Goal: Book appointment/travel/reservation

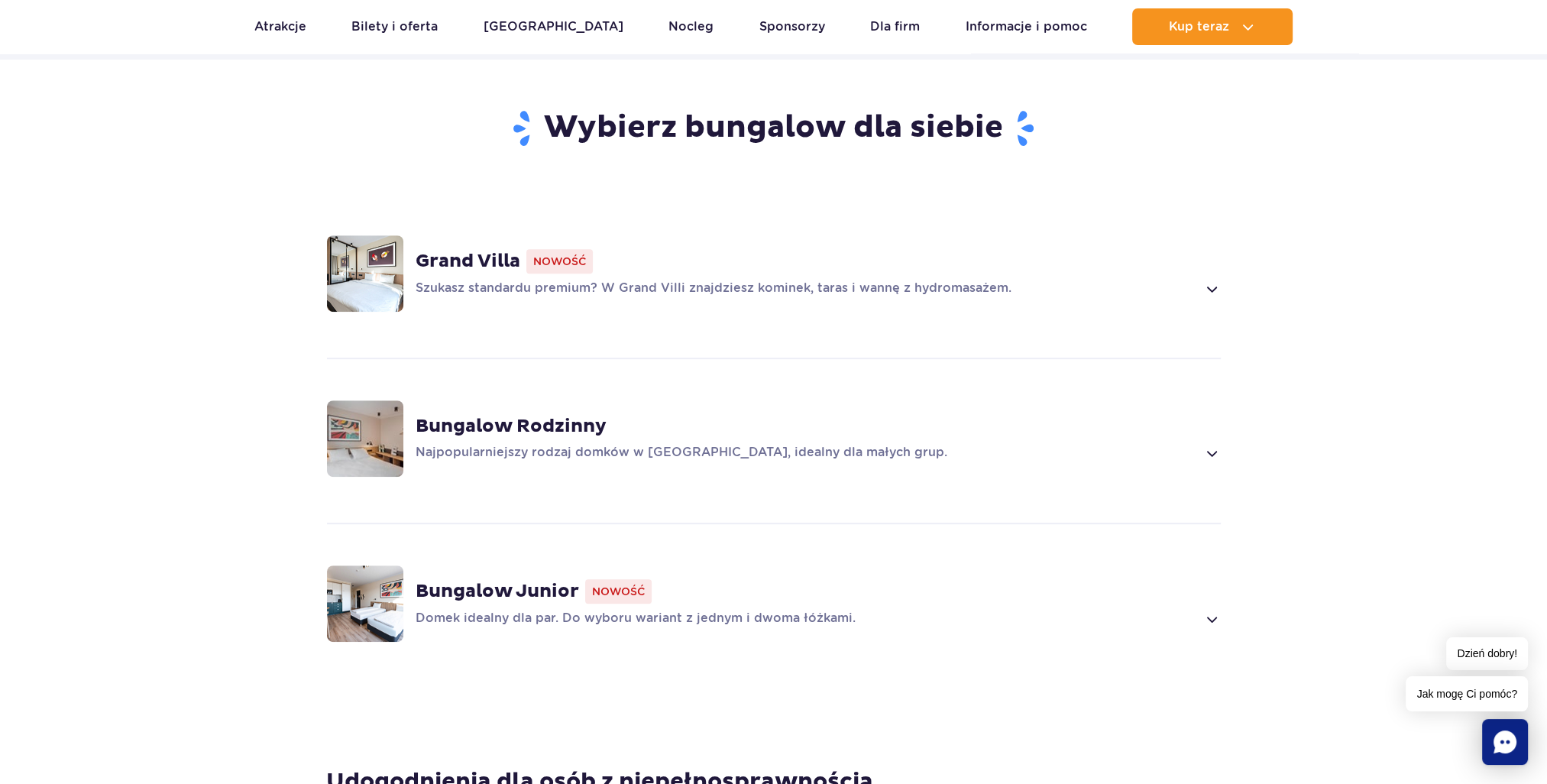
scroll to position [993, 0]
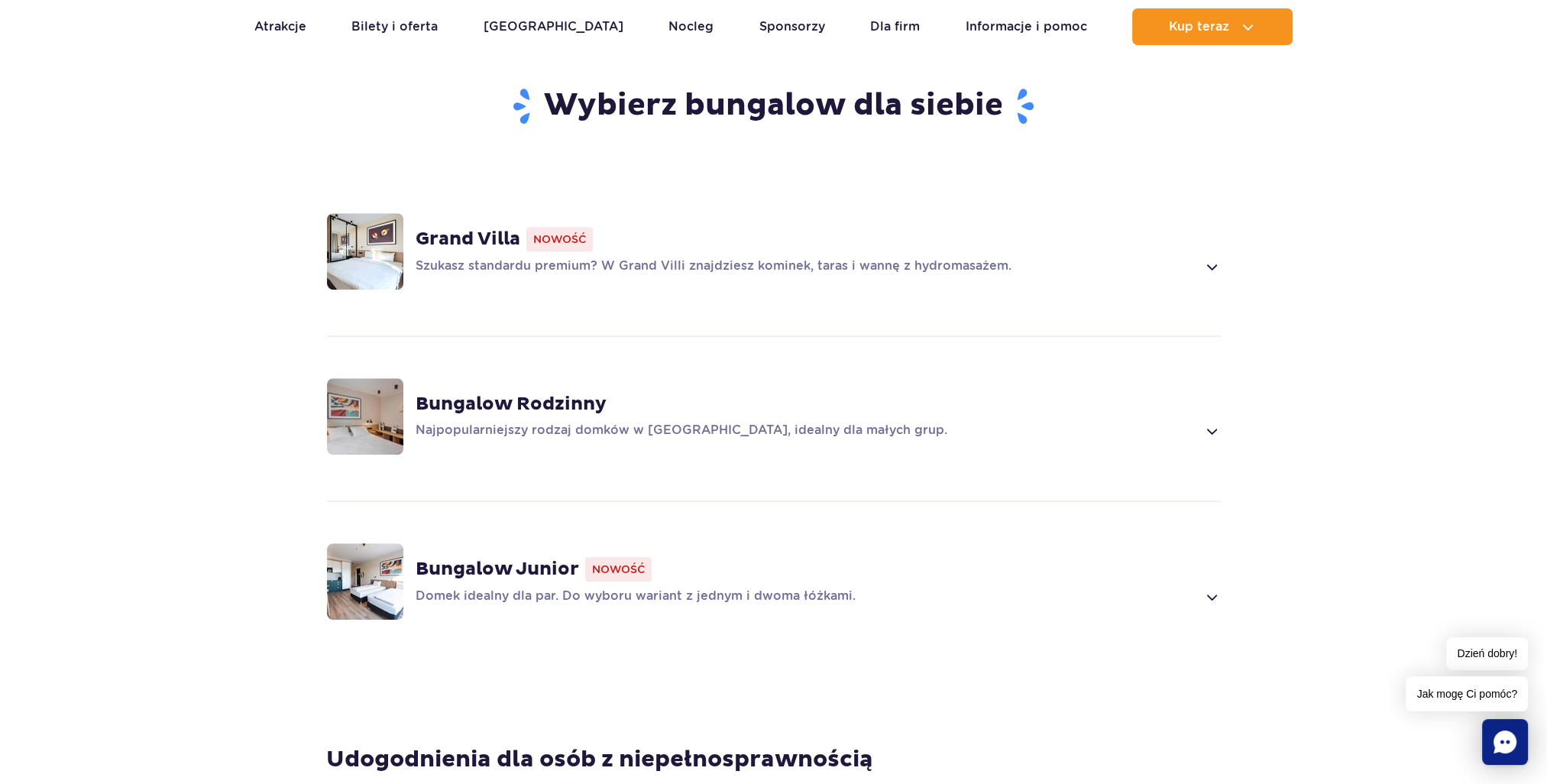
click at [844, 588] on p "Domek idealny dla par. Do wyboru wariant z jednym i dwoma łóżkami." at bounding box center [806, 596] width 781 height 19
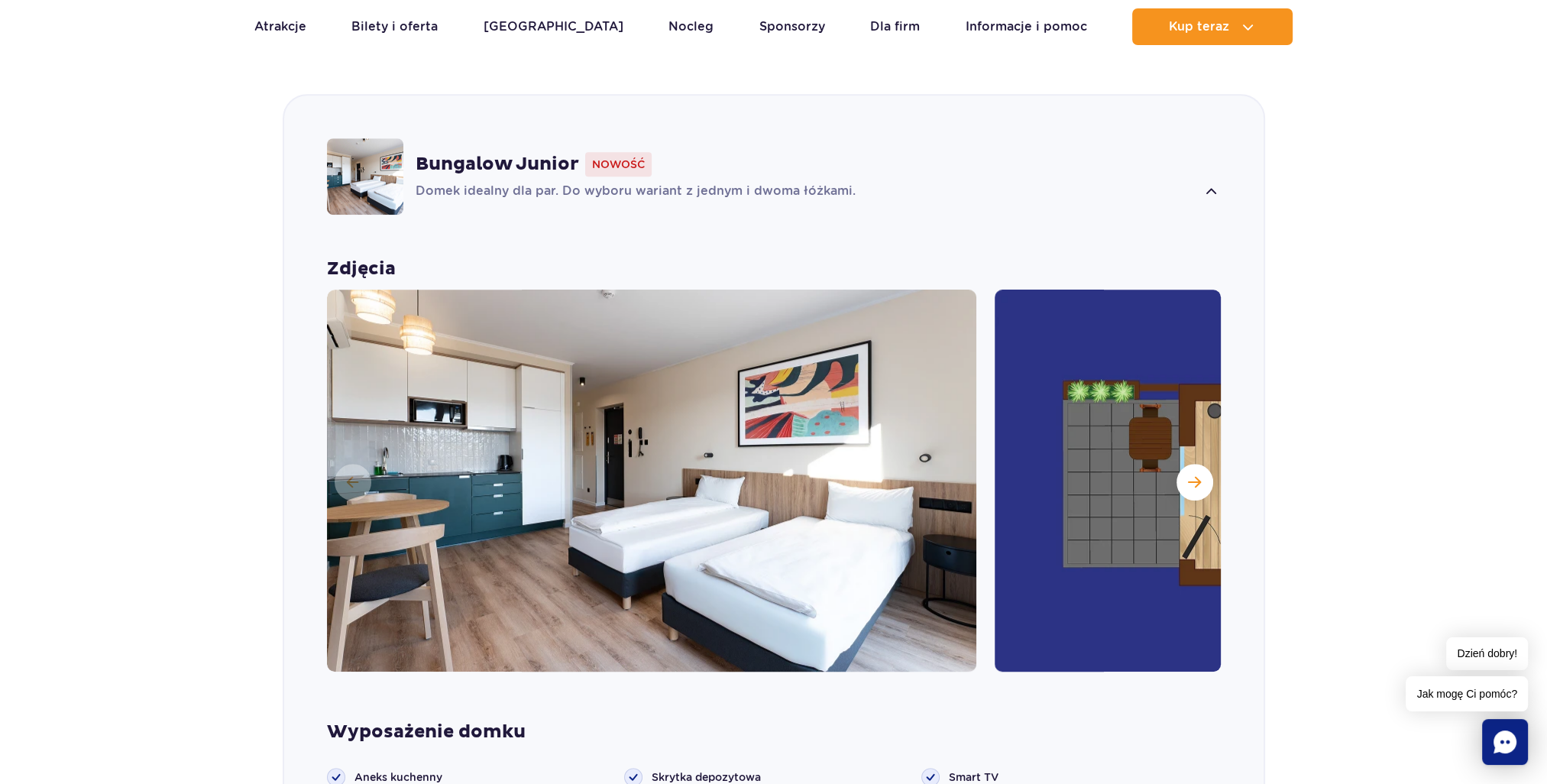
scroll to position [1399, 0]
click at [1205, 463] on button "Następny slajd" at bounding box center [1195, 480] width 36 height 36
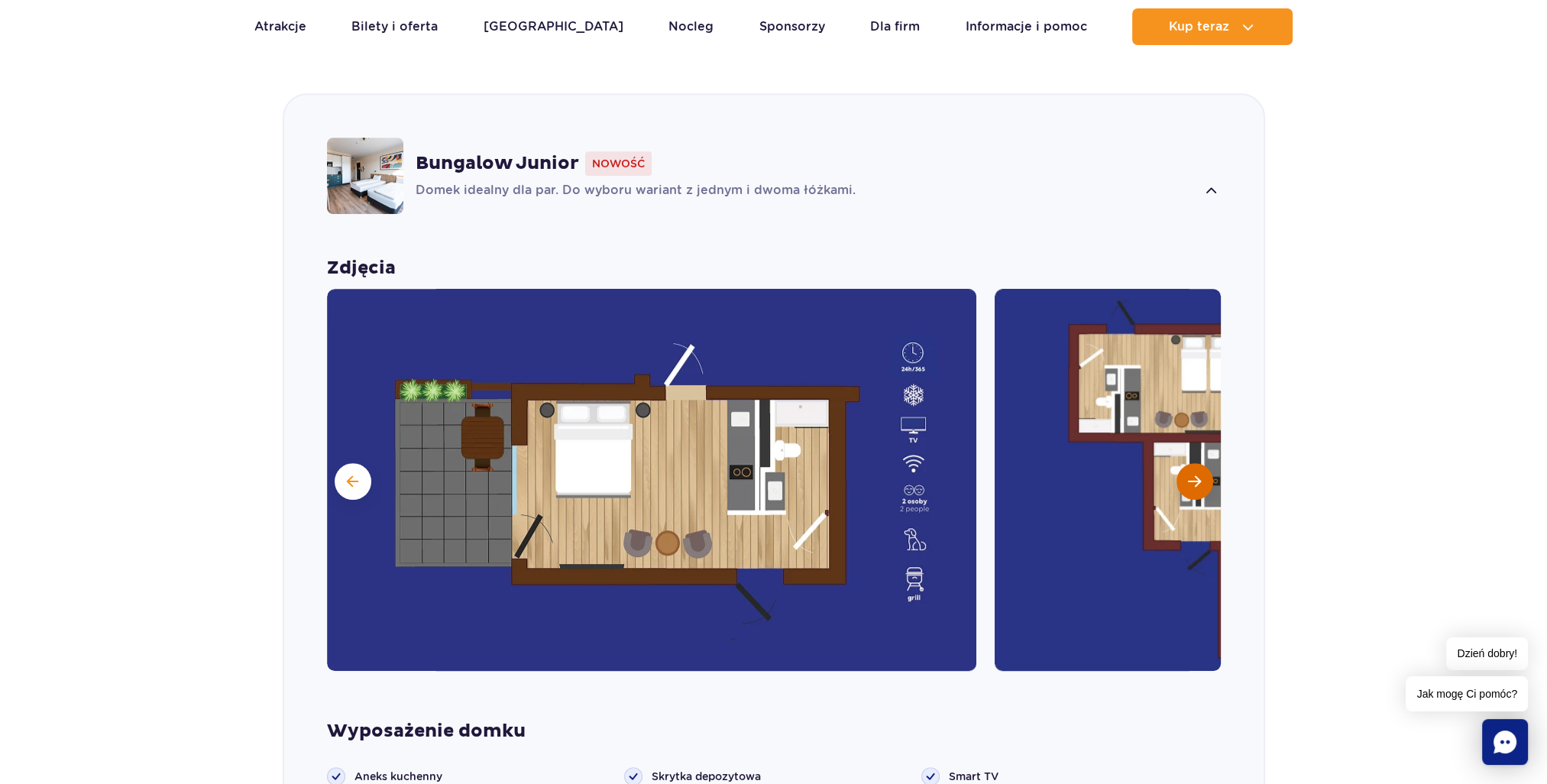
click at [1205, 463] on button "Następny slajd" at bounding box center [1195, 480] width 36 height 36
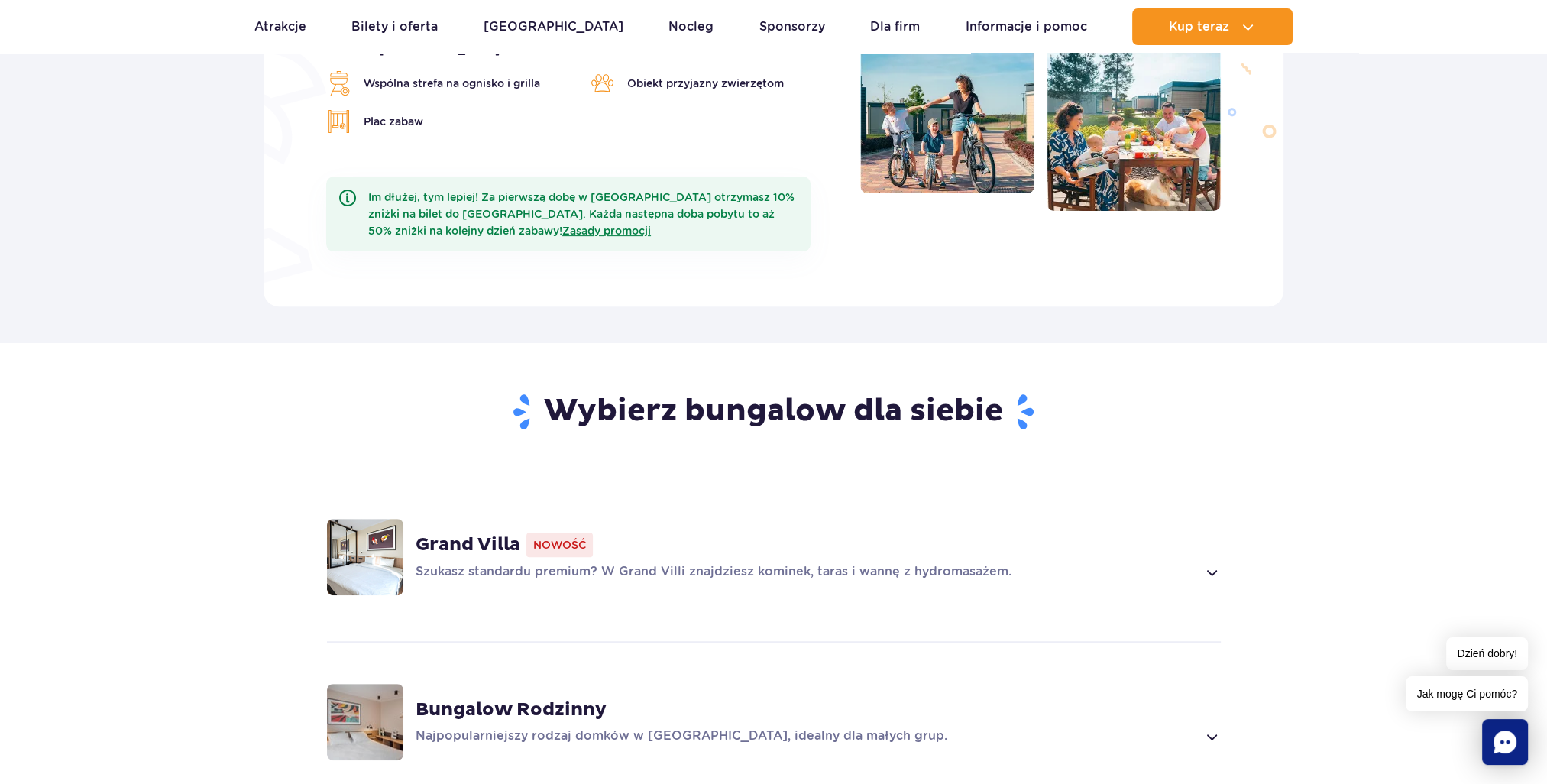
scroll to position [0, 0]
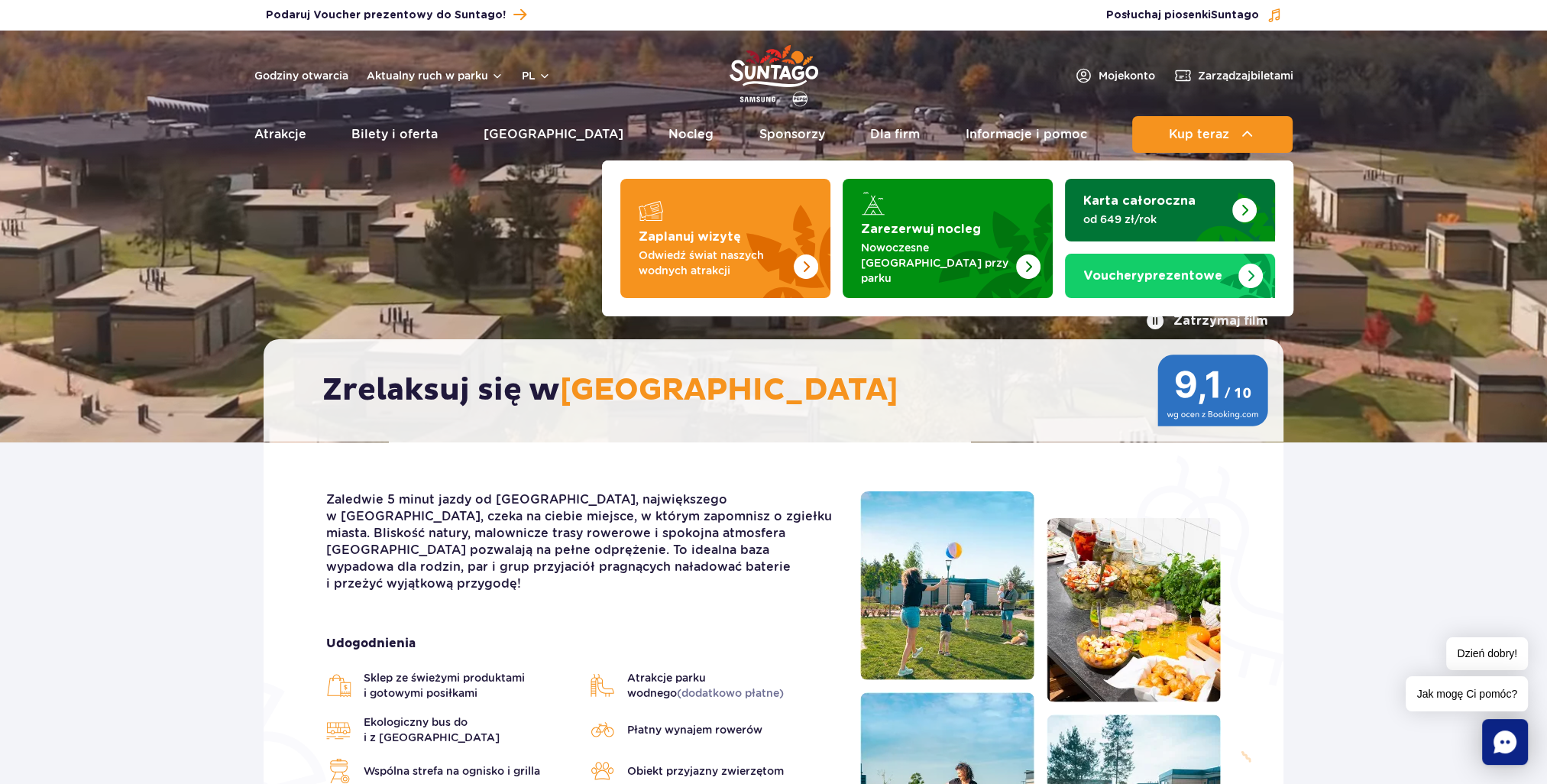
click at [1183, 198] on strong "Karta całoroczna" at bounding box center [1139, 201] width 112 height 12
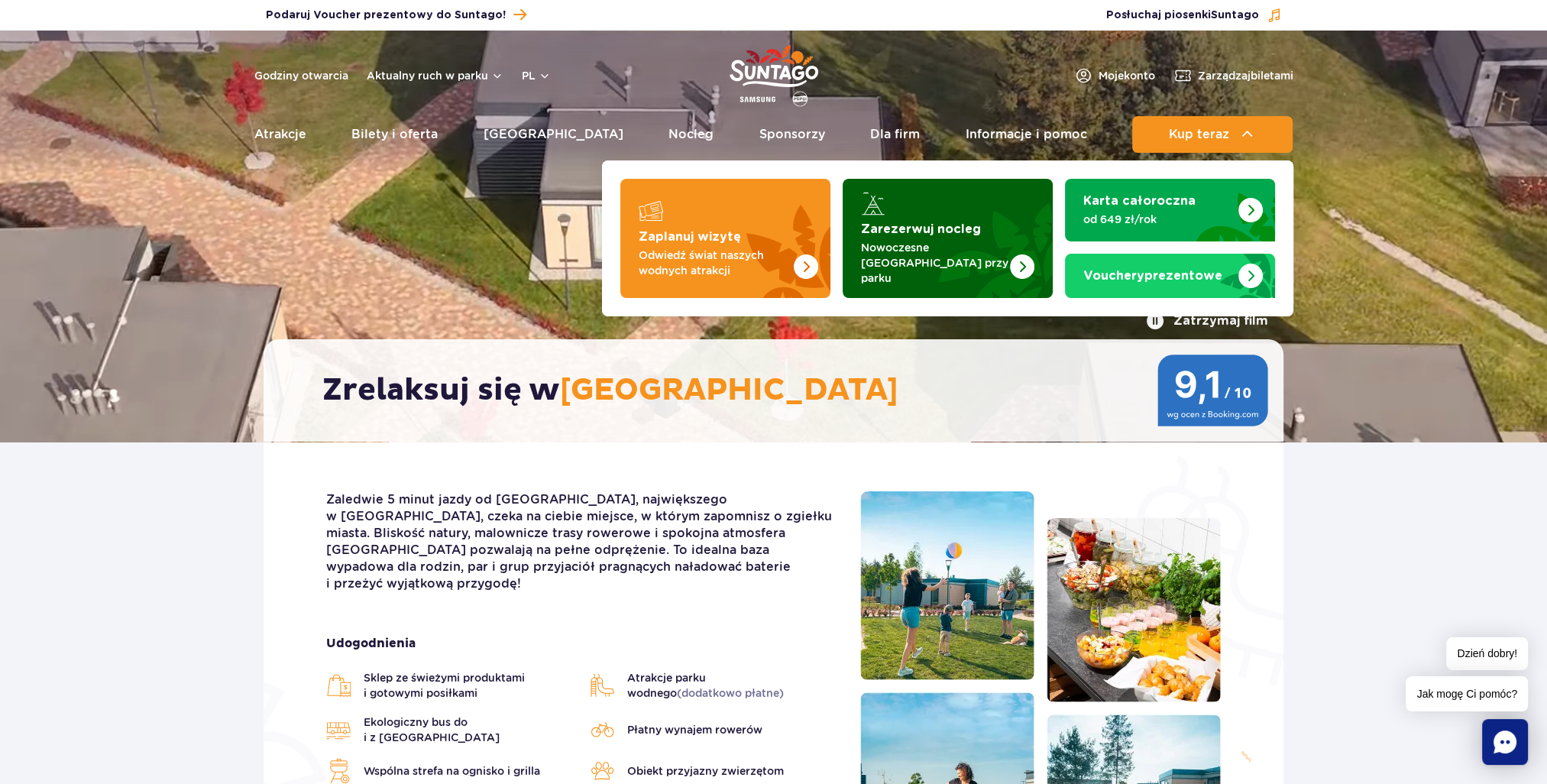
click at [984, 249] on p "Nowoczesne [GEOGRAPHIC_DATA] przy parku" at bounding box center [935, 263] width 149 height 46
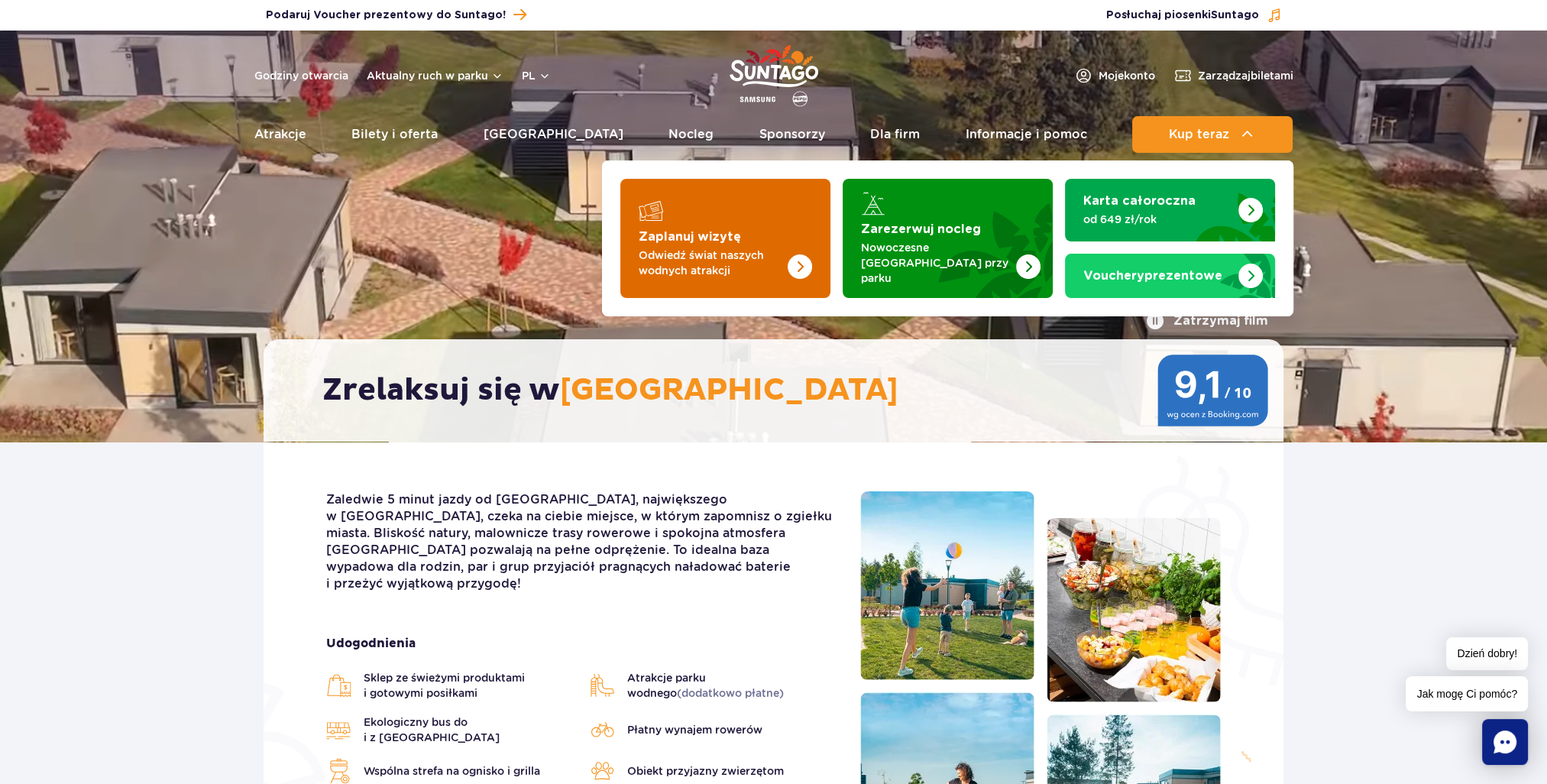
click at [750, 257] on p "Odwiedź świat naszych wodnych atrakcji" at bounding box center [713, 263] width 149 height 31
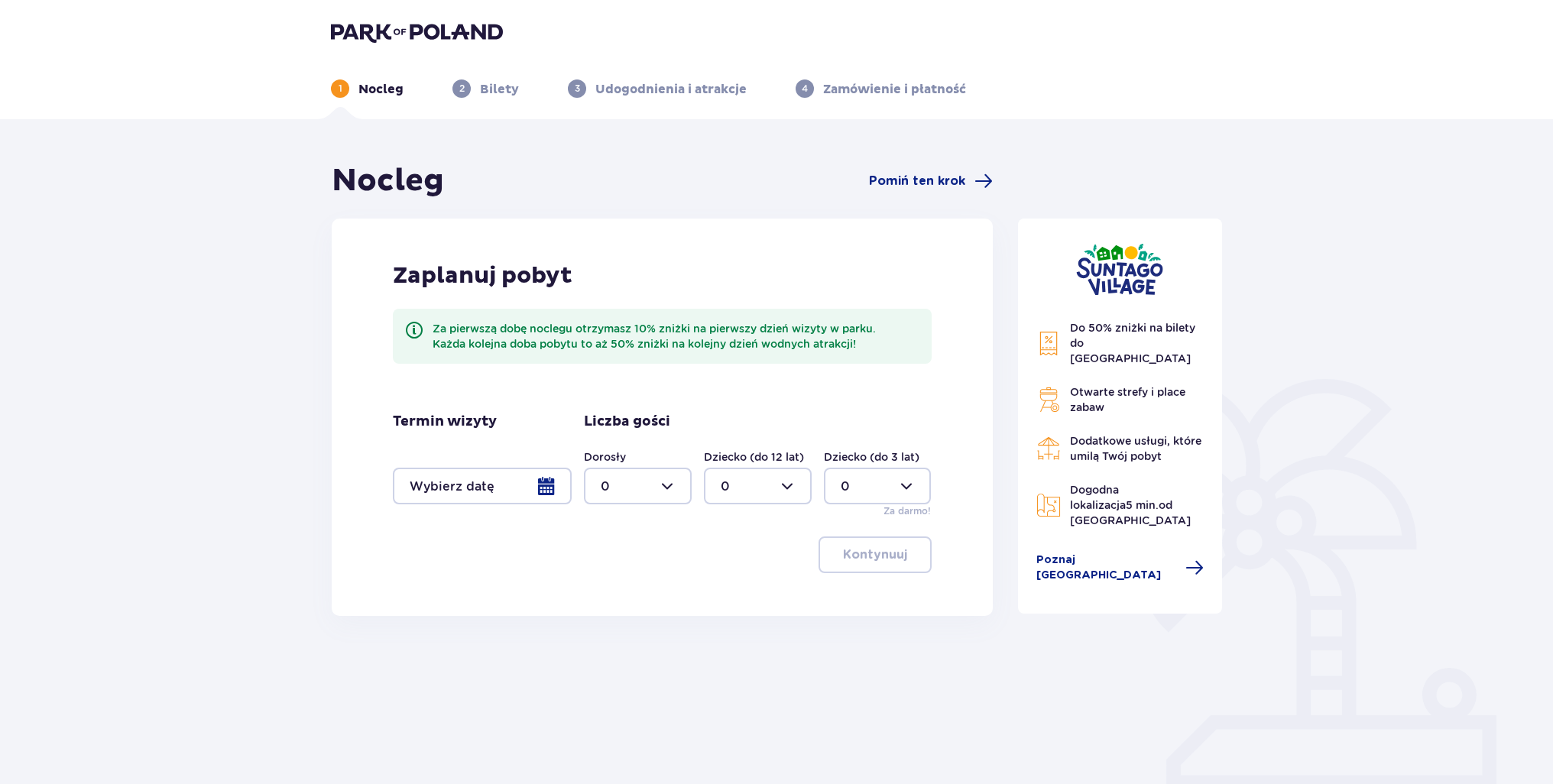
click at [551, 490] on div at bounding box center [482, 485] width 179 height 36
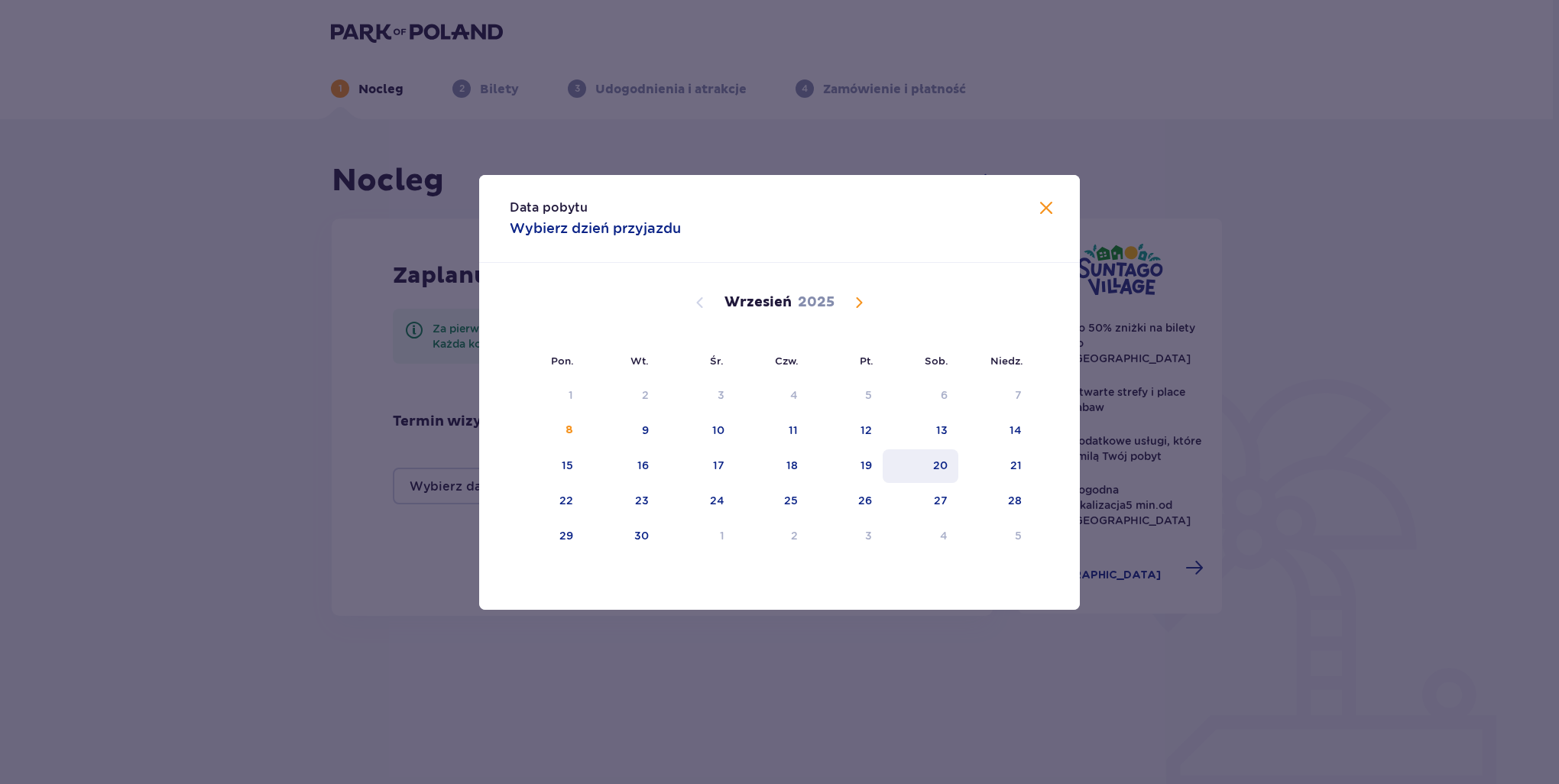
click at [947, 467] on div "20" at bounding box center [940, 465] width 14 height 15
click at [1016, 460] on div "21" at bounding box center [1015, 465] width 12 height 15
type input "20.09.25 - 21.09.25"
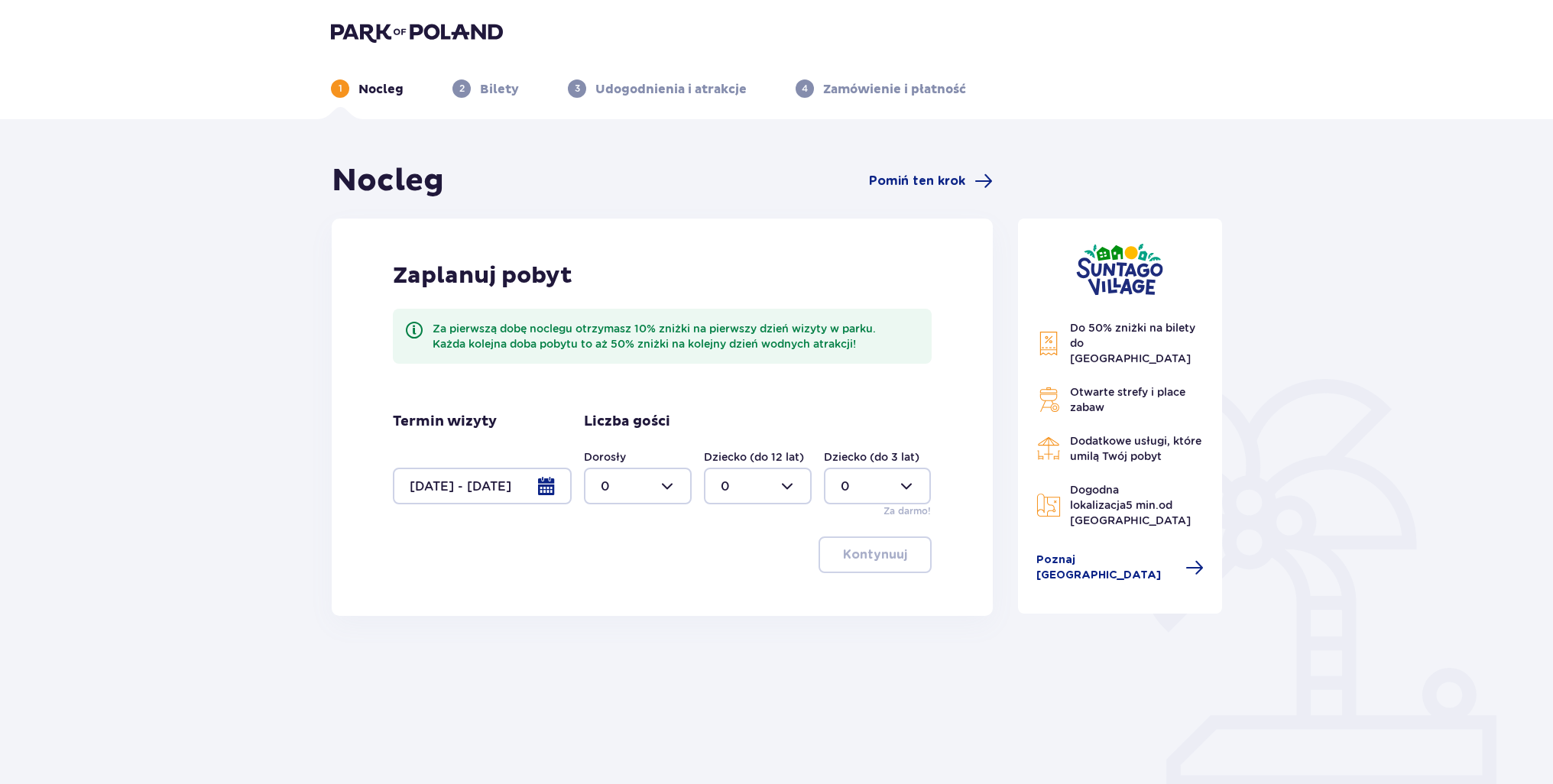
click at [654, 488] on div at bounding box center [638, 485] width 108 height 36
click at [616, 588] on div "2" at bounding box center [638, 596] width 74 height 17
type input "2"
click at [898, 564] on button "Kontynuuj" at bounding box center [875, 554] width 113 height 36
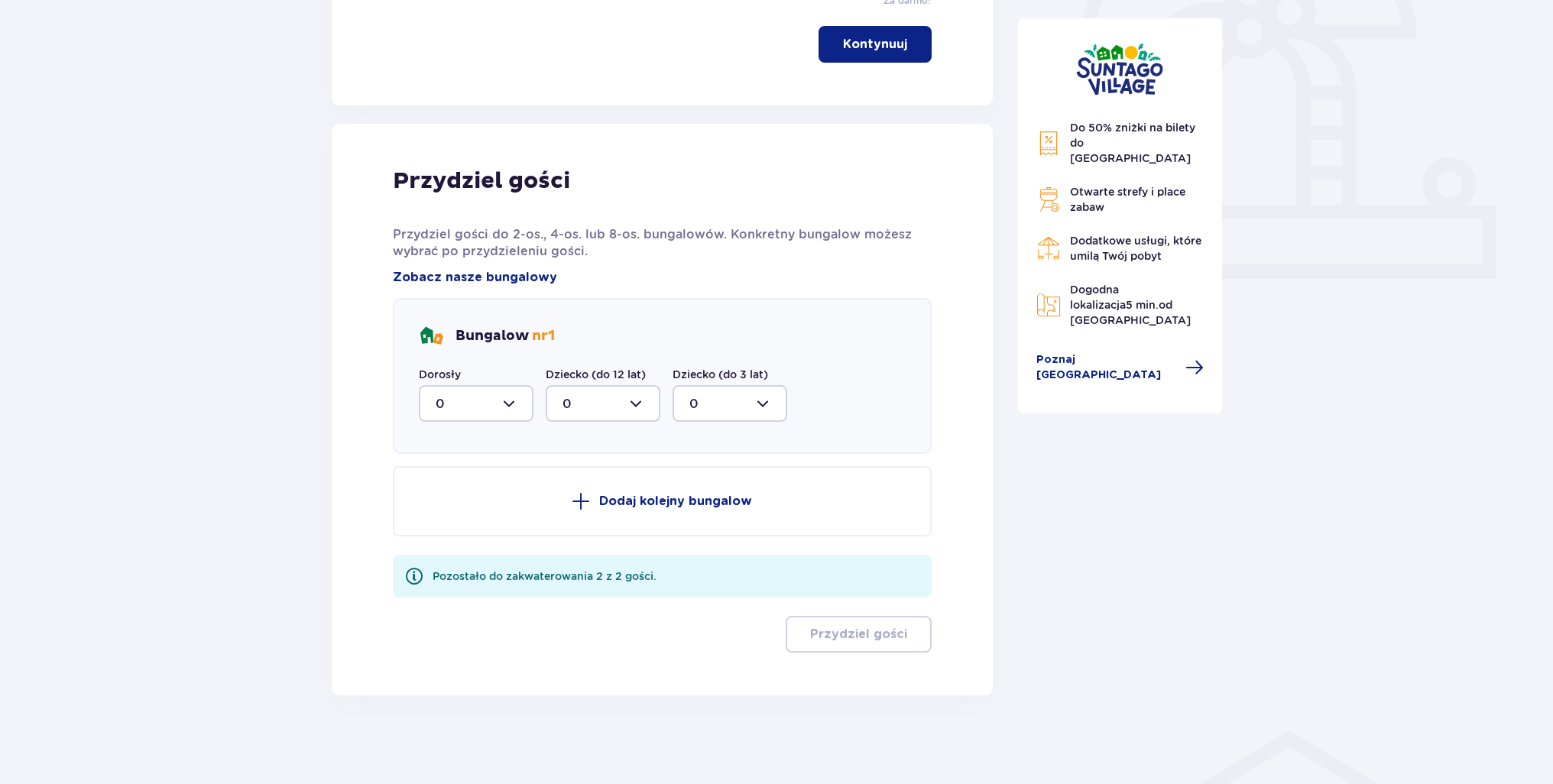
scroll to position [512, 0]
click at [501, 400] on div at bounding box center [476, 401] width 115 height 36
click at [448, 514] on div "2" at bounding box center [476, 512] width 81 height 17
type input "2"
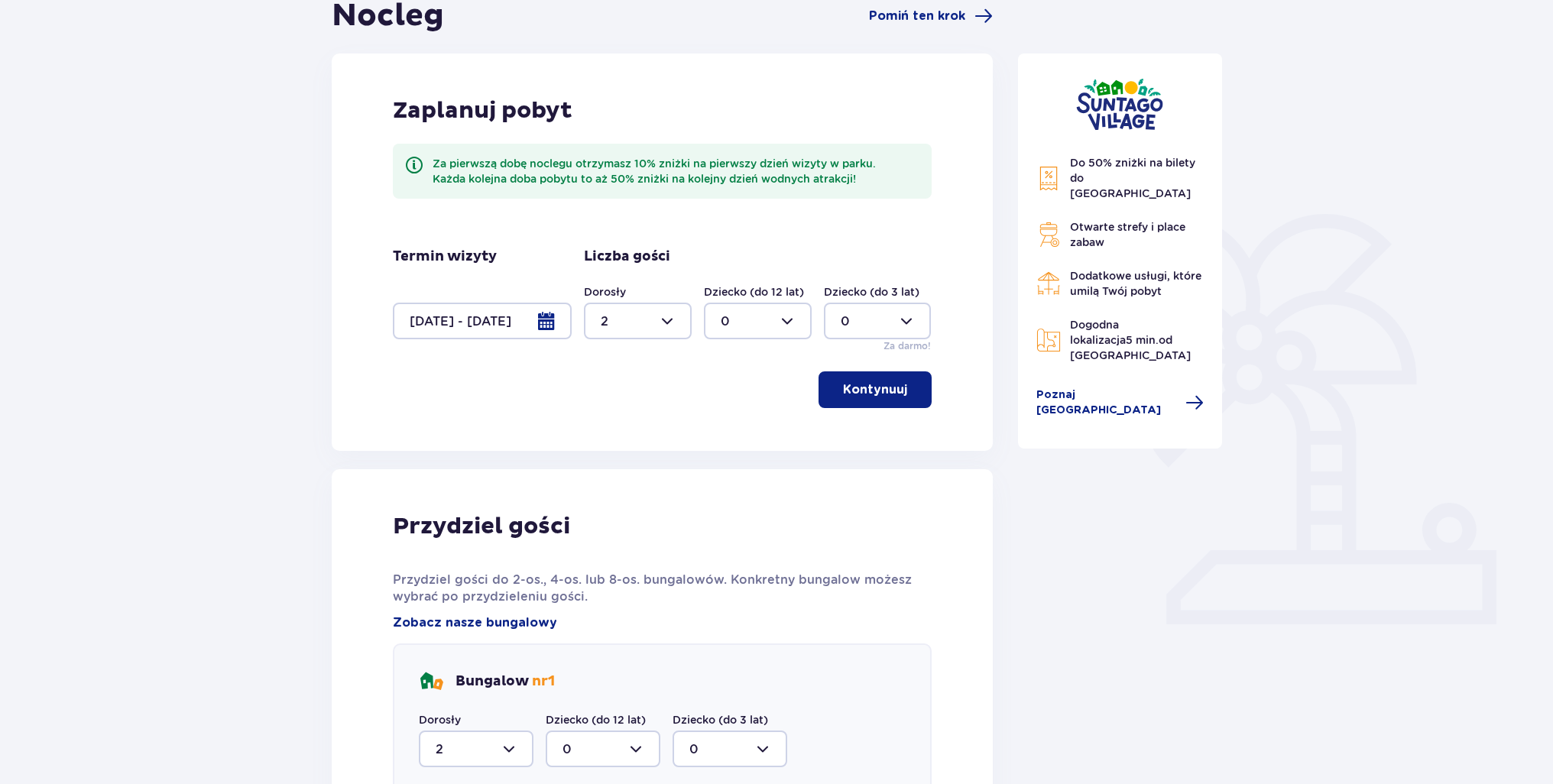
scroll to position [363, 0]
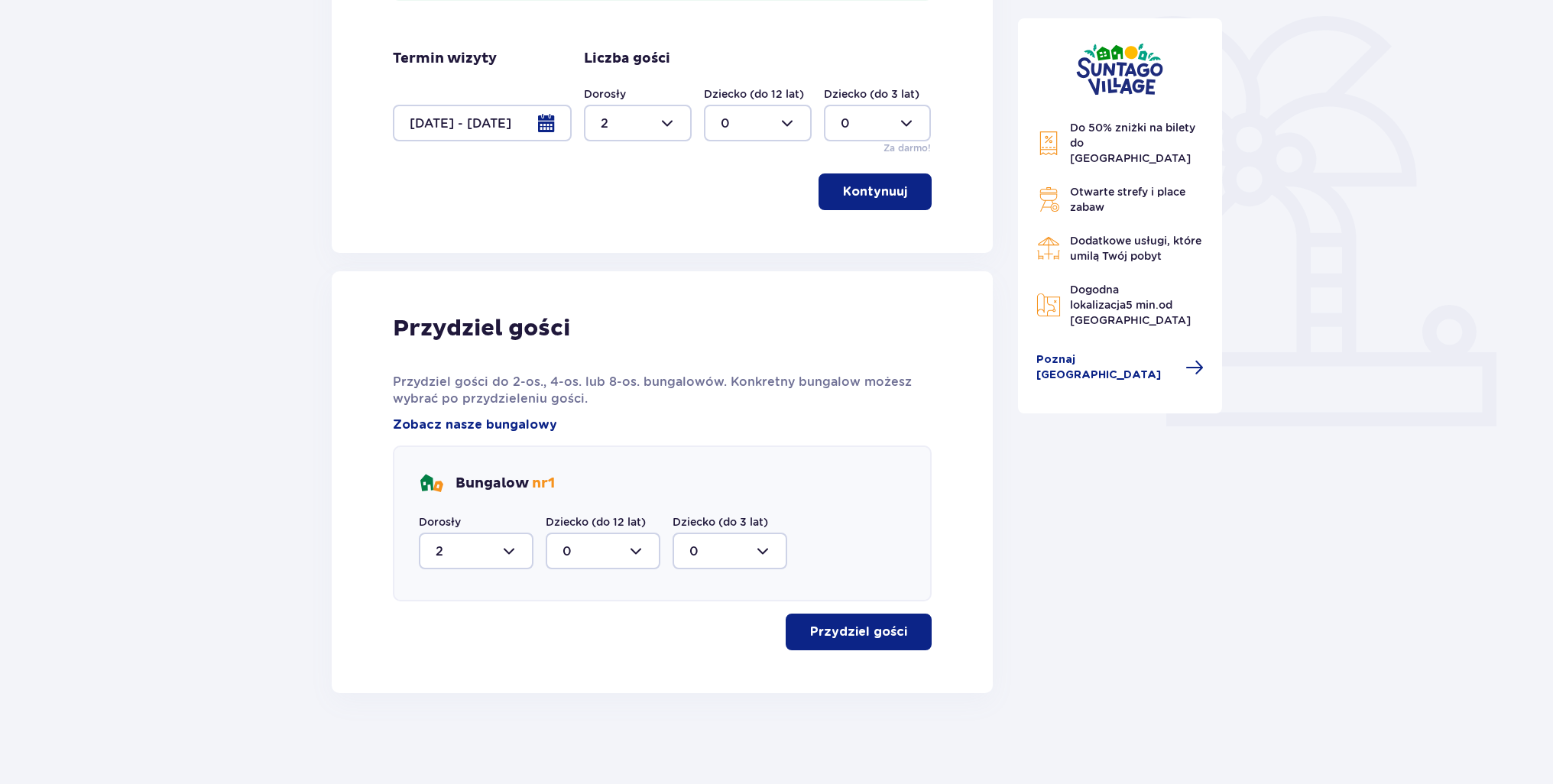
click at [902, 645] on button "Przydziel gości" at bounding box center [858, 631] width 146 height 36
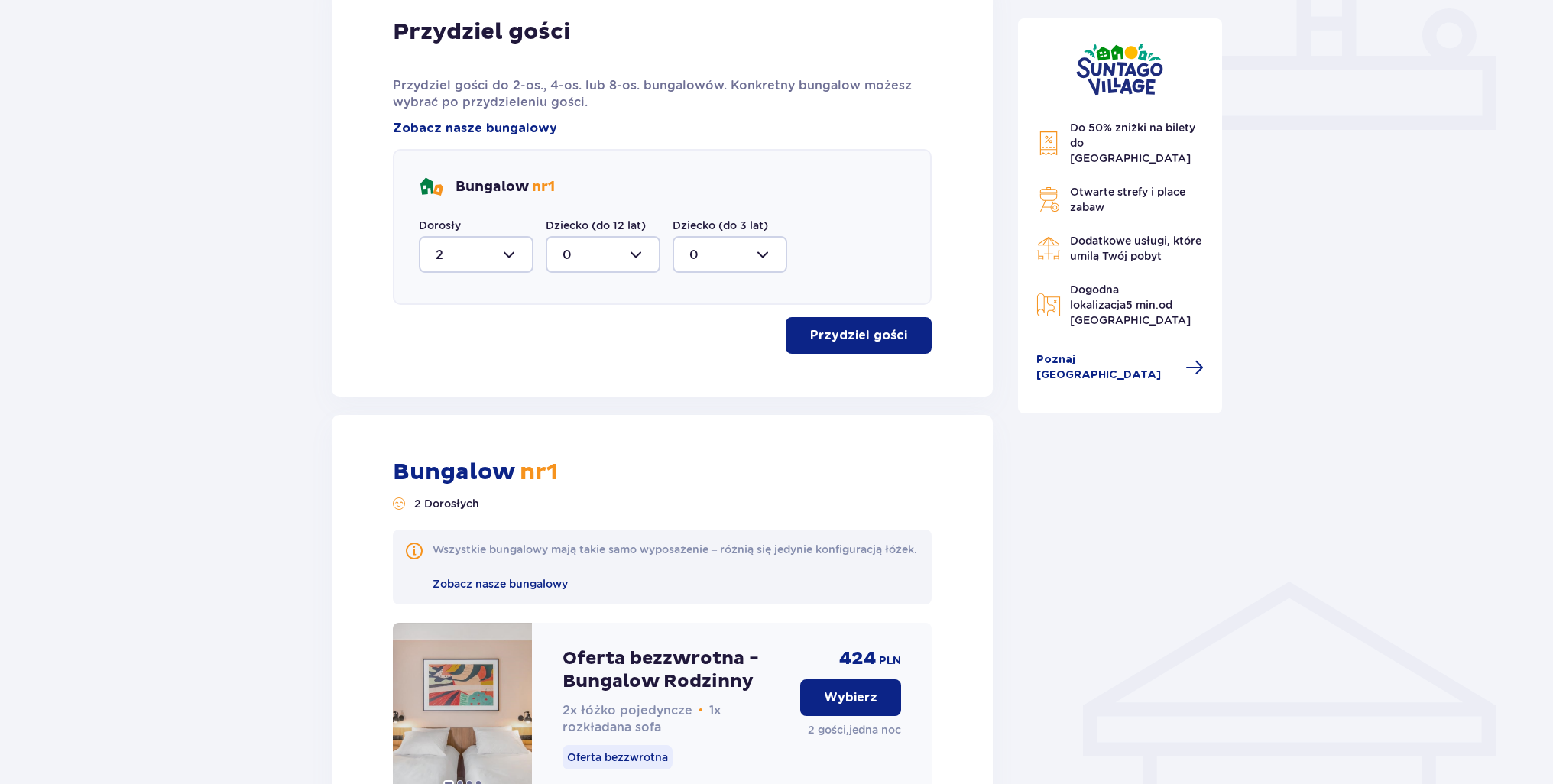
scroll to position [764, 0]
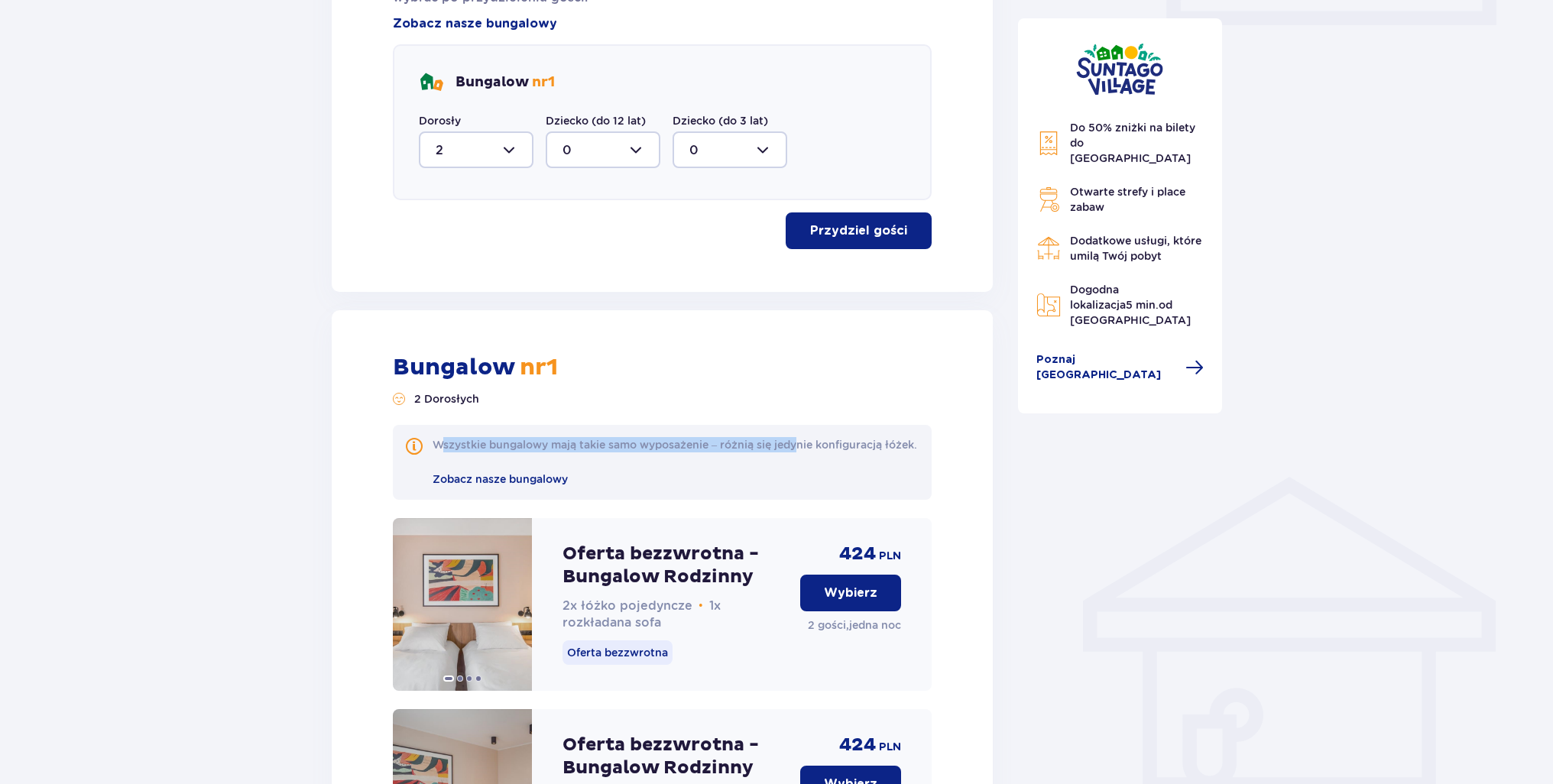
drag, startPoint x: 489, startPoint y: 461, endPoint x: 443, endPoint y: 437, distance: 51.9
click at [443, 437] on div "Wszystkie bungalowy mają takie samo wyposażenie – różnią się jedynie konfigurac…" at bounding box center [674, 444] width 484 height 15
drag, startPoint x: 443, startPoint y: 437, endPoint x: 434, endPoint y: 462, distance: 26.6
click at [476, 452] on div "Wszystkie bungalowy mają takie samo wyposażenie – różnią się jedynie konfigurac…" at bounding box center [674, 444] width 484 height 15
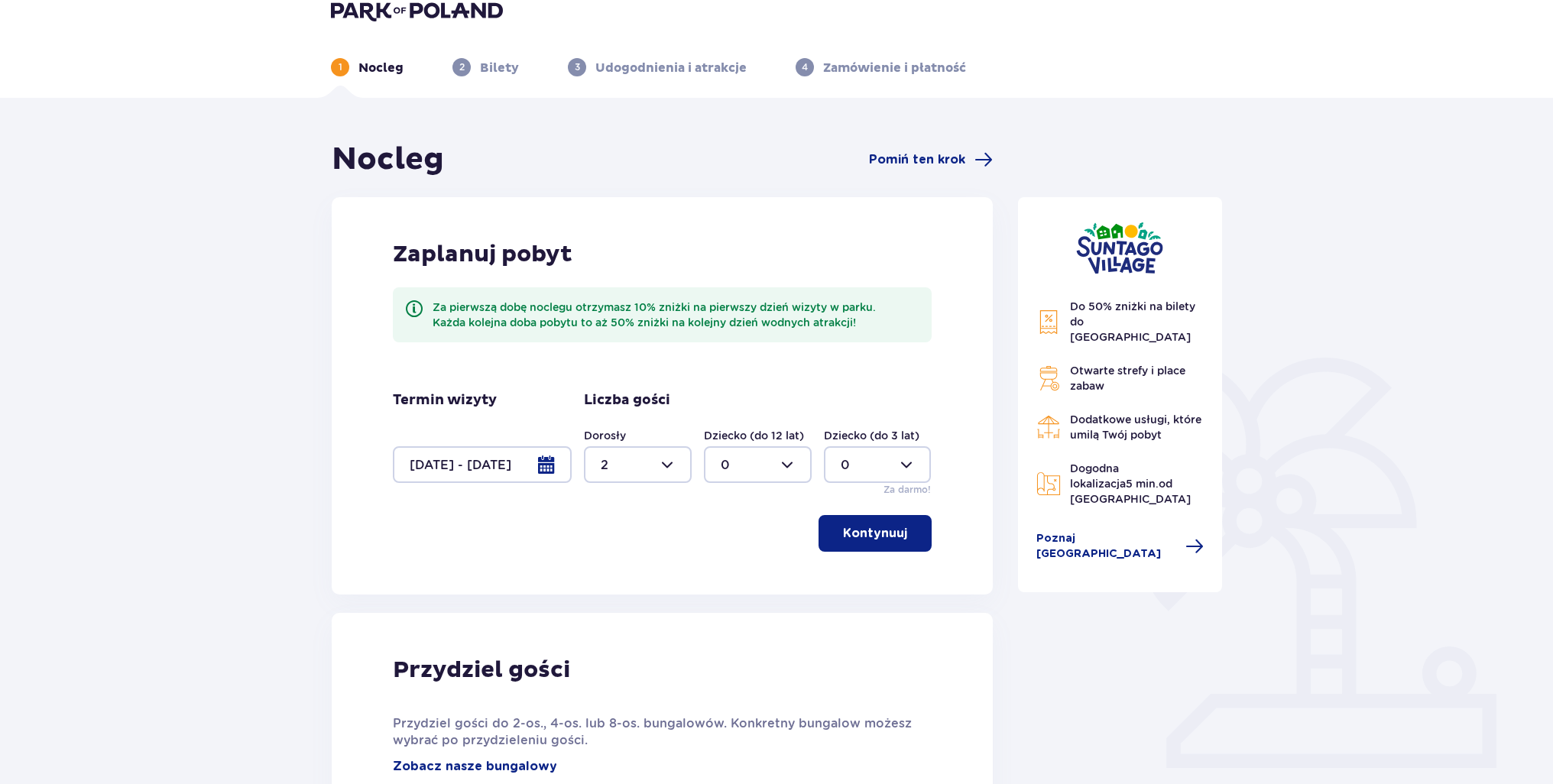
scroll to position [0, 0]
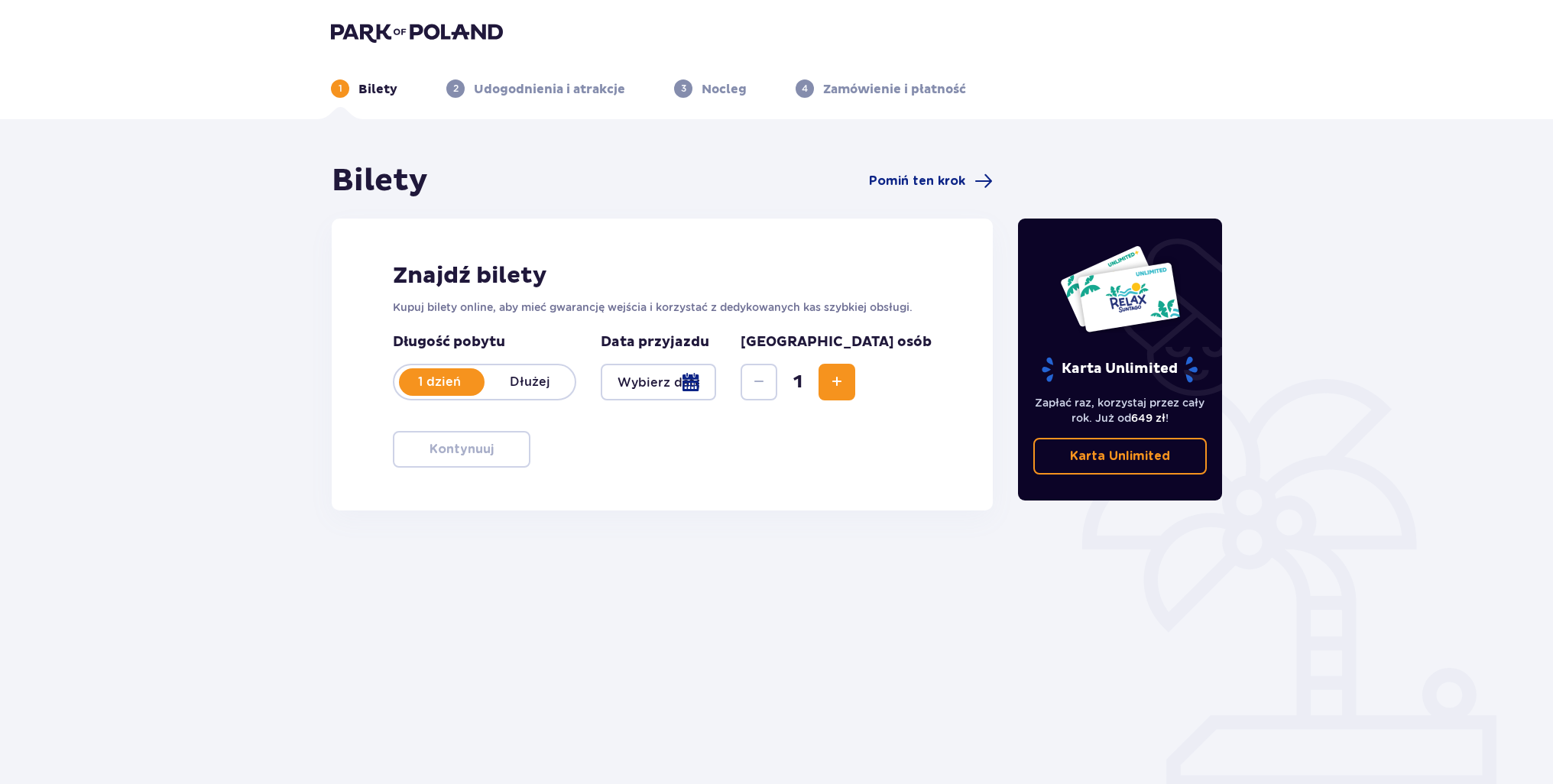
click at [536, 383] on p "Dłużej" at bounding box center [529, 381] width 90 height 17
click at [694, 380] on div at bounding box center [658, 381] width 115 height 36
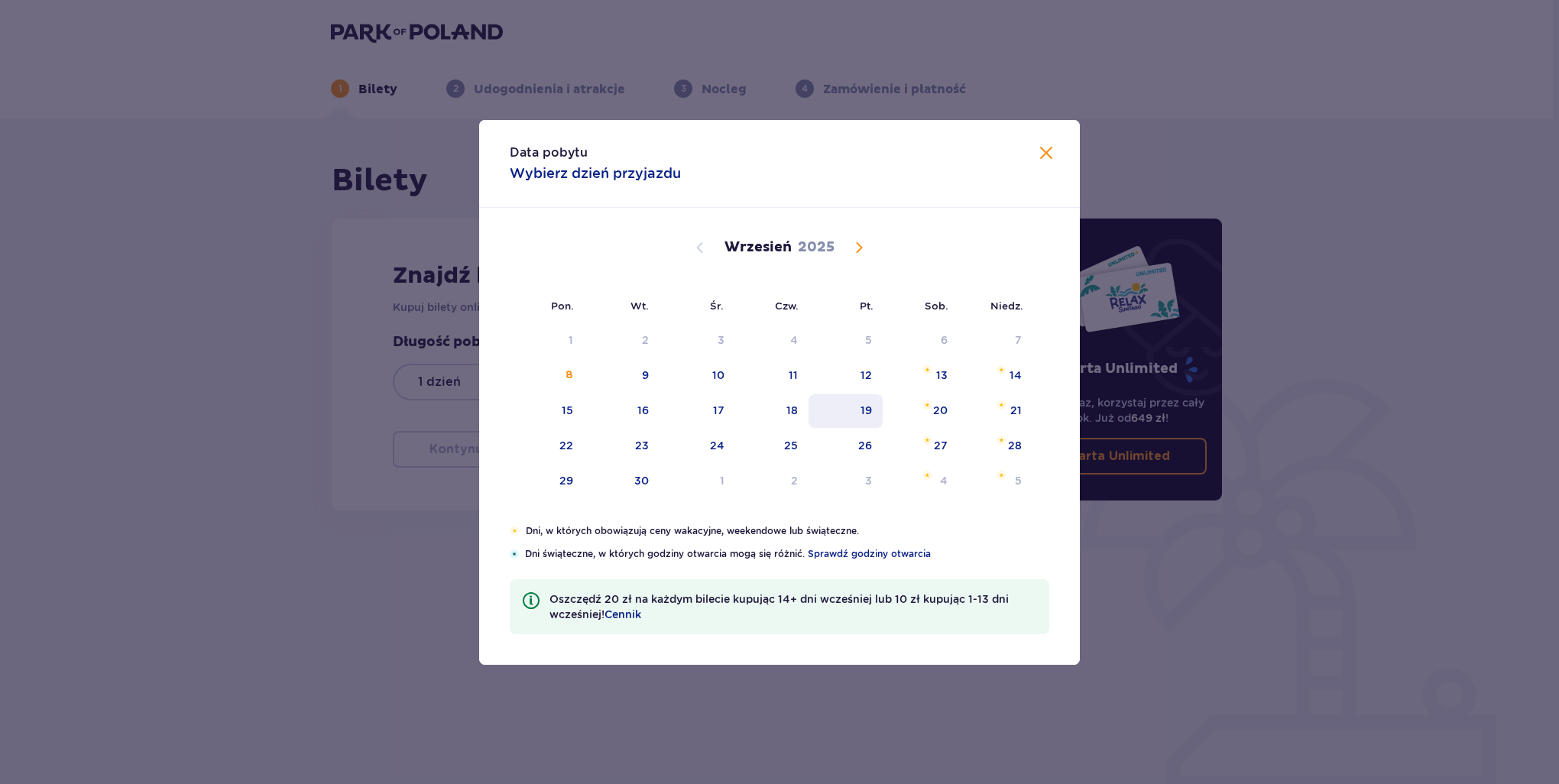
click at [881, 411] on div "19" at bounding box center [846, 411] width 74 height 34
click at [1025, 411] on div "21" at bounding box center [996, 411] width 74 height 34
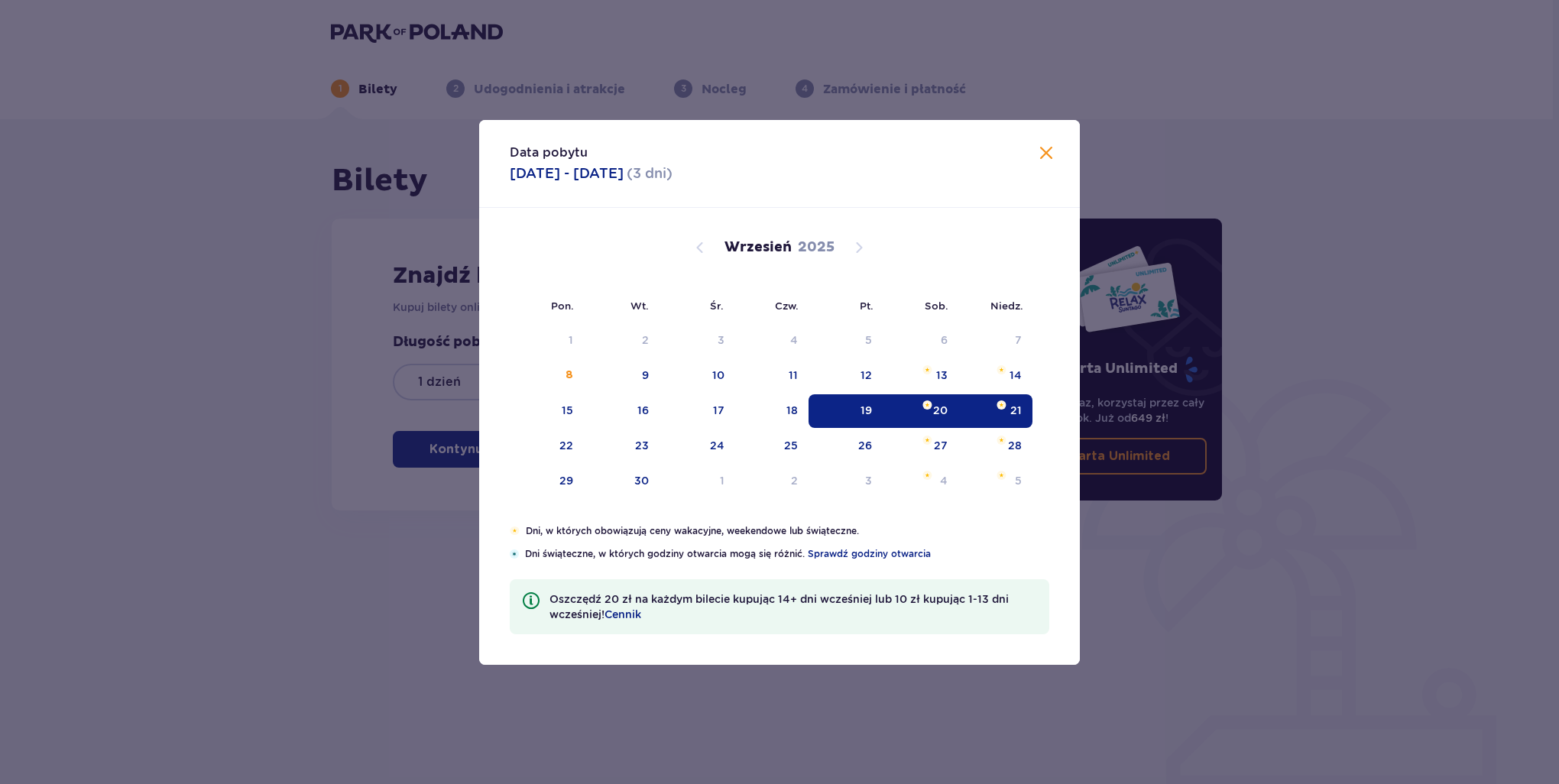
type input "19.09.25 - 21.09.25"
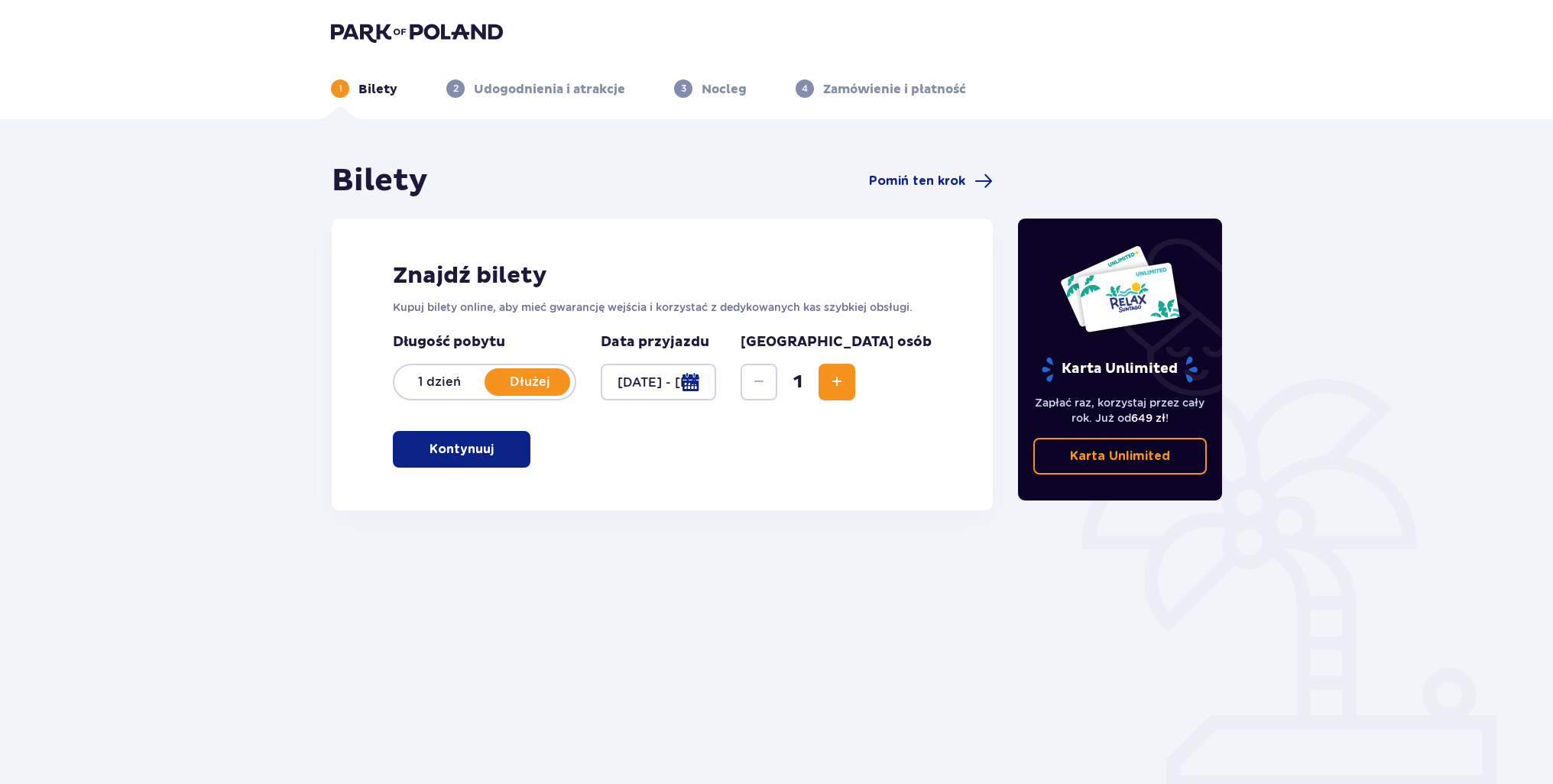
click at [846, 387] on span "Increase" at bounding box center [836, 381] width 19 height 19
click at [463, 447] on p "Kontynuuj" at bounding box center [461, 449] width 65 height 17
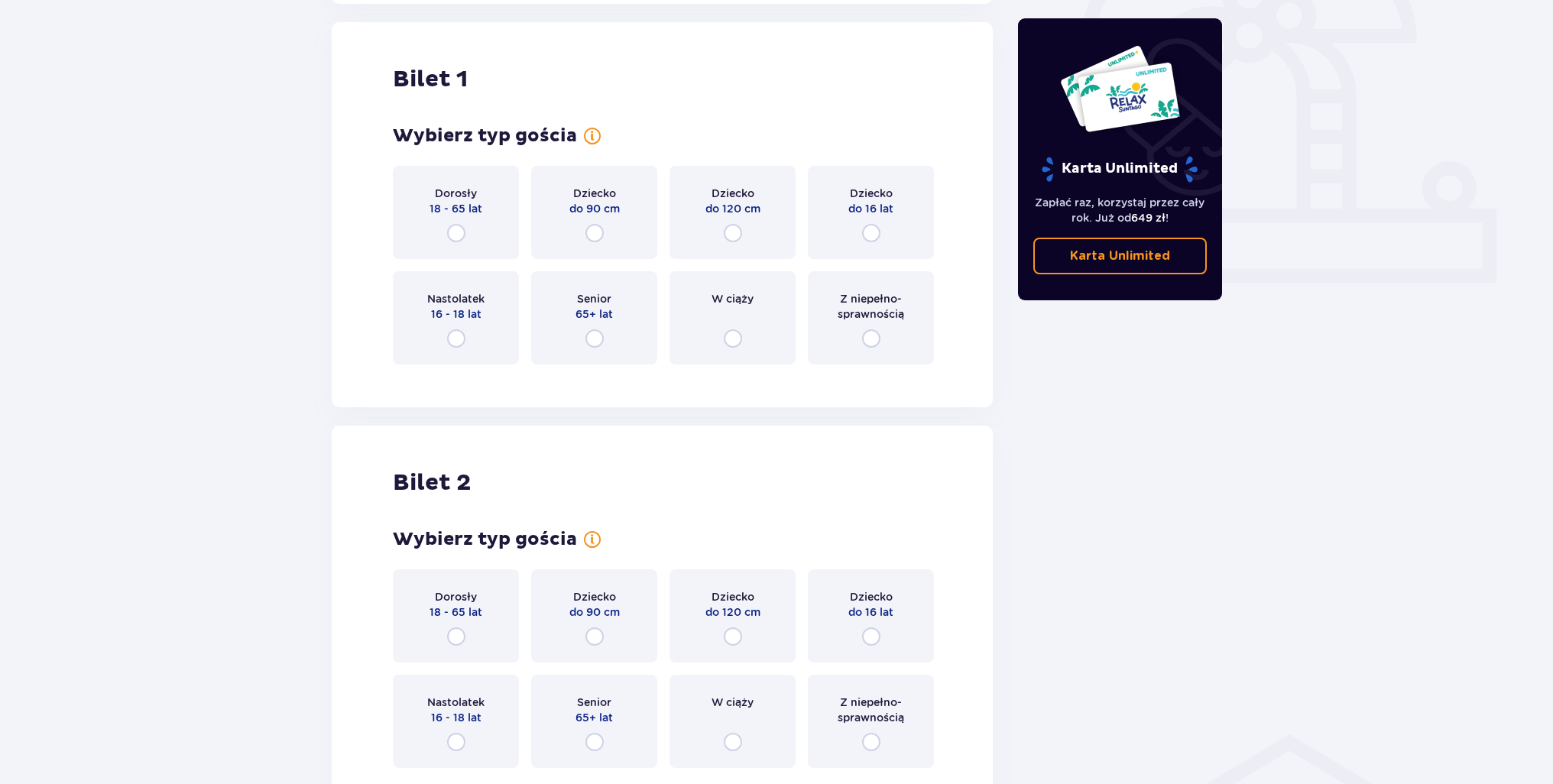
scroll to position [511, 0]
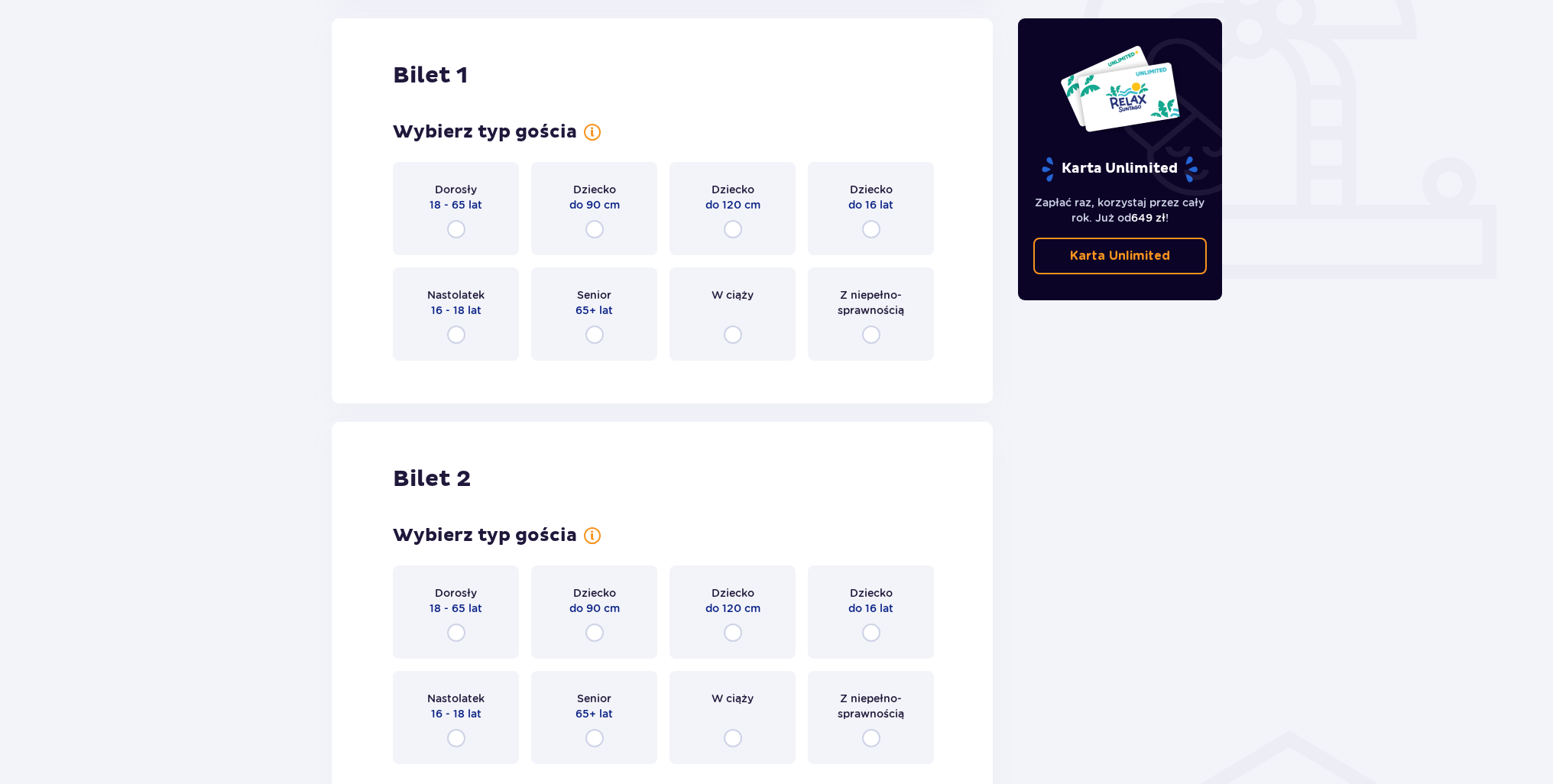
click at [464, 219] on div "Dorosły 18 - 65 lat" at bounding box center [456, 208] width 126 height 93
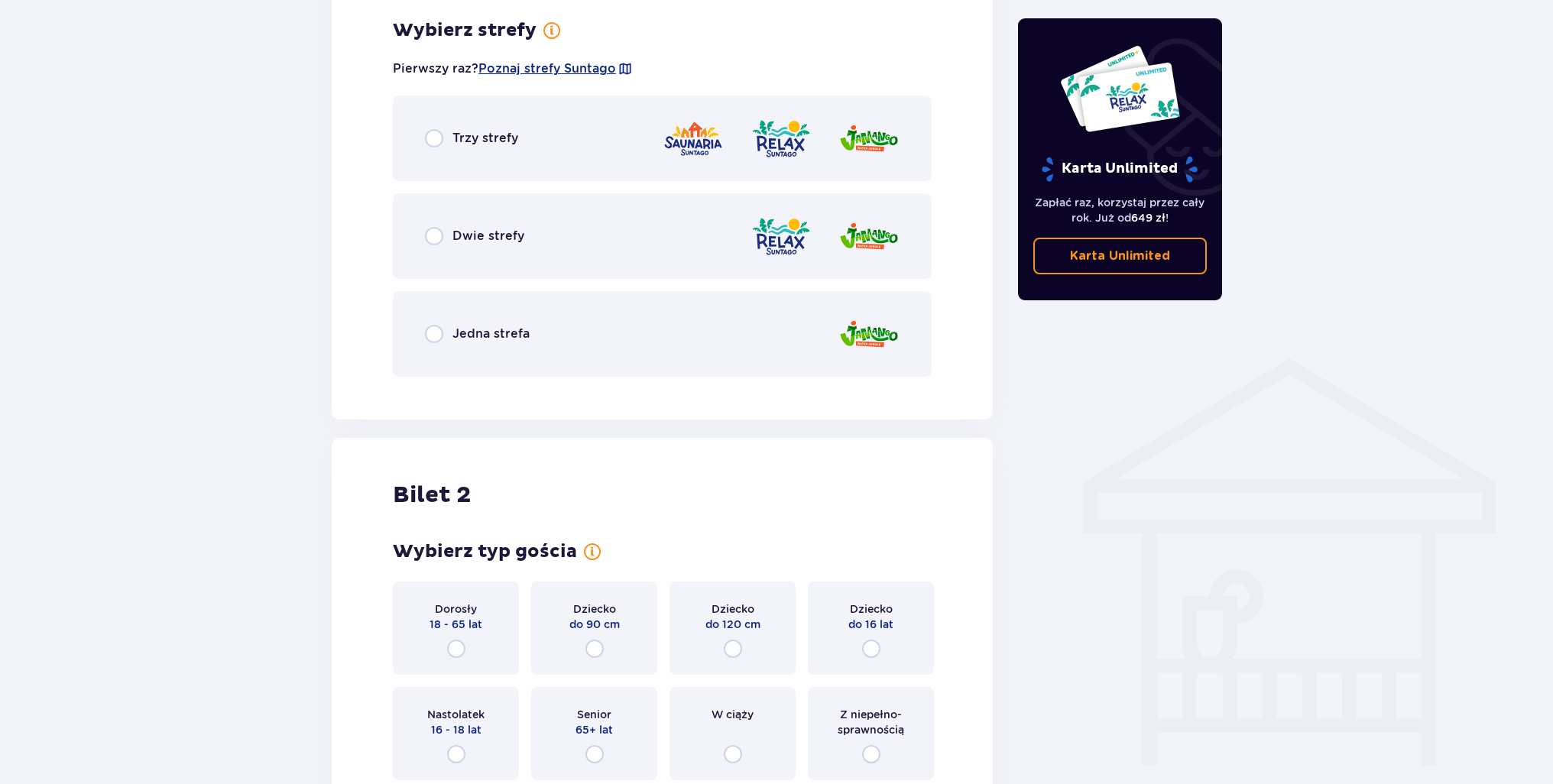
scroll to position [883, 0]
click at [452, 141] on p "Trzy strefy" at bounding box center [485, 137] width 65 height 17
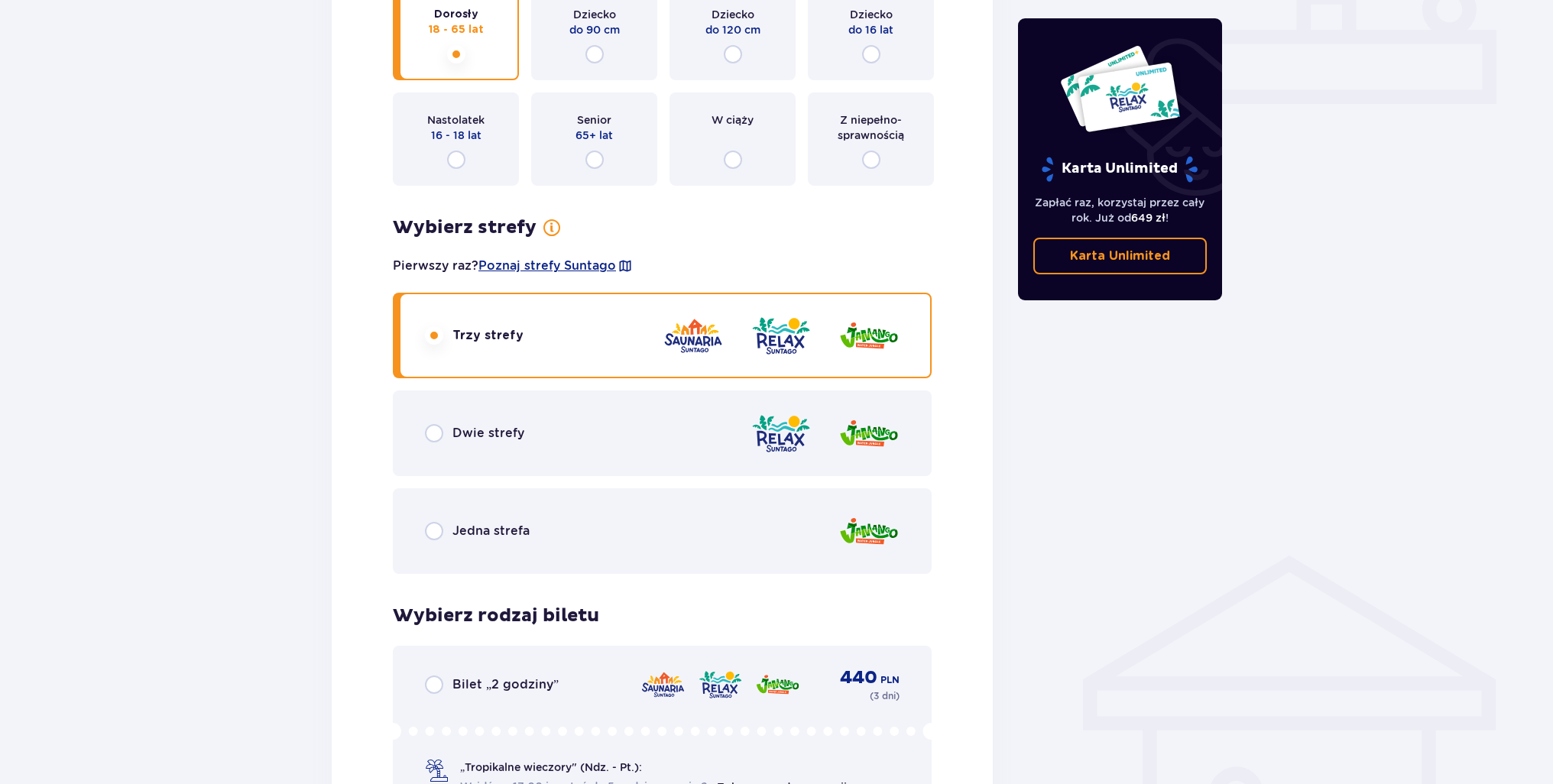
scroll to position [688, 0]
